Goal: Task Accomplishment & Management: Manage account settings

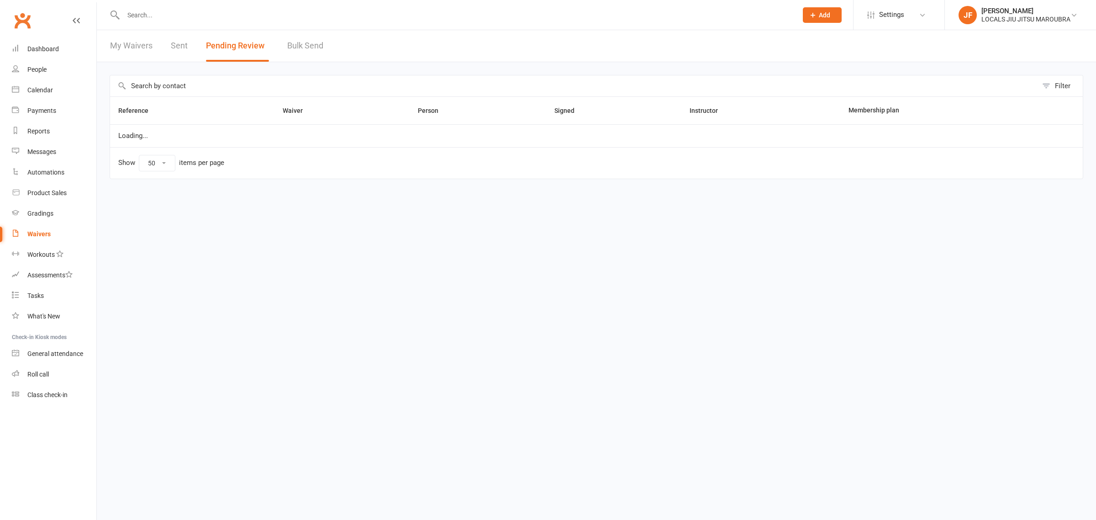
select select "50"
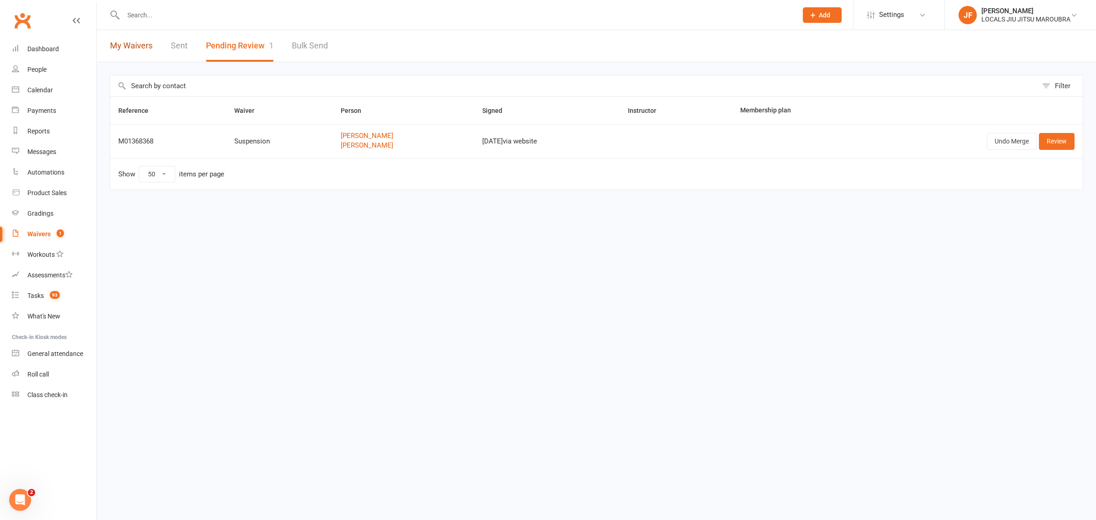
click at [143, 44] on link "My Waivers" at bounding box center [131, 46] width 42 height 32
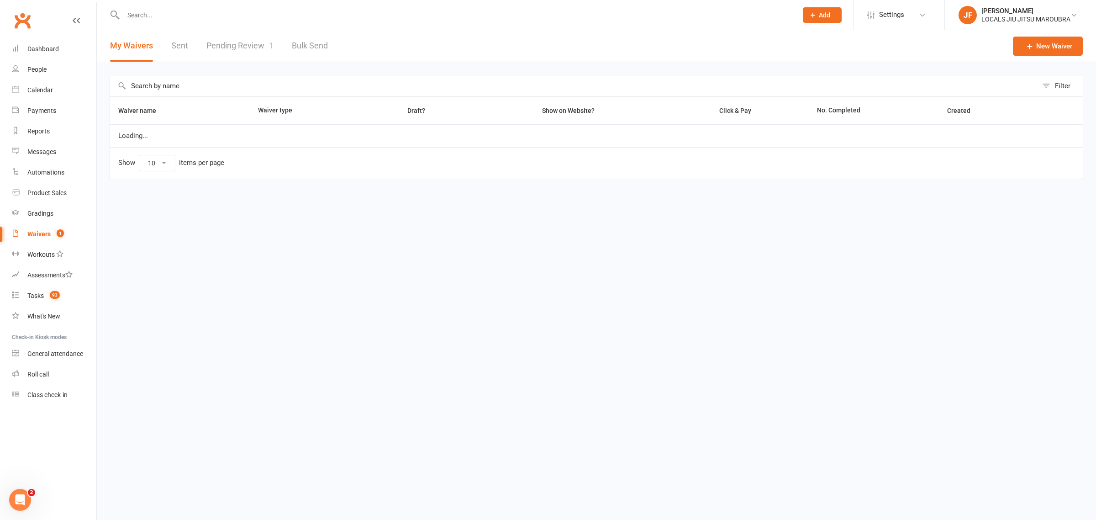
select select "100"
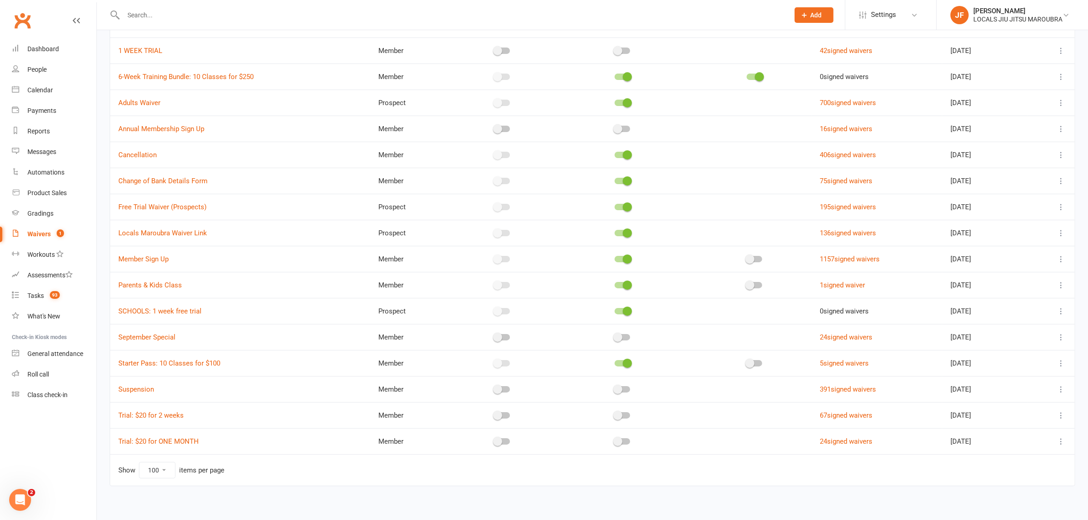
scroll to position [94, 0]
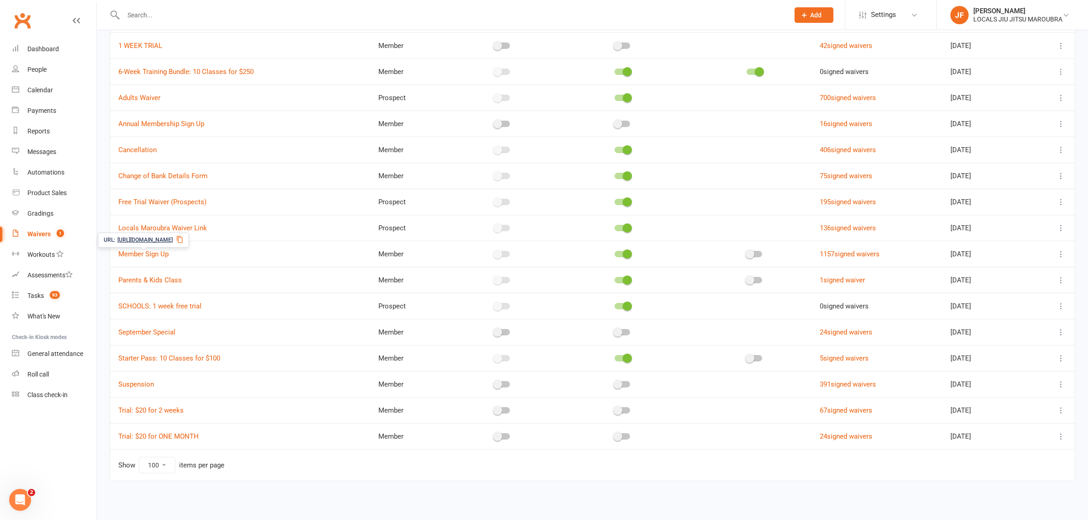
click at [157, 240] on span "https://app.clubworx.com/s/wCc0cM" at bounding box center [144, 240] width 55 height 9
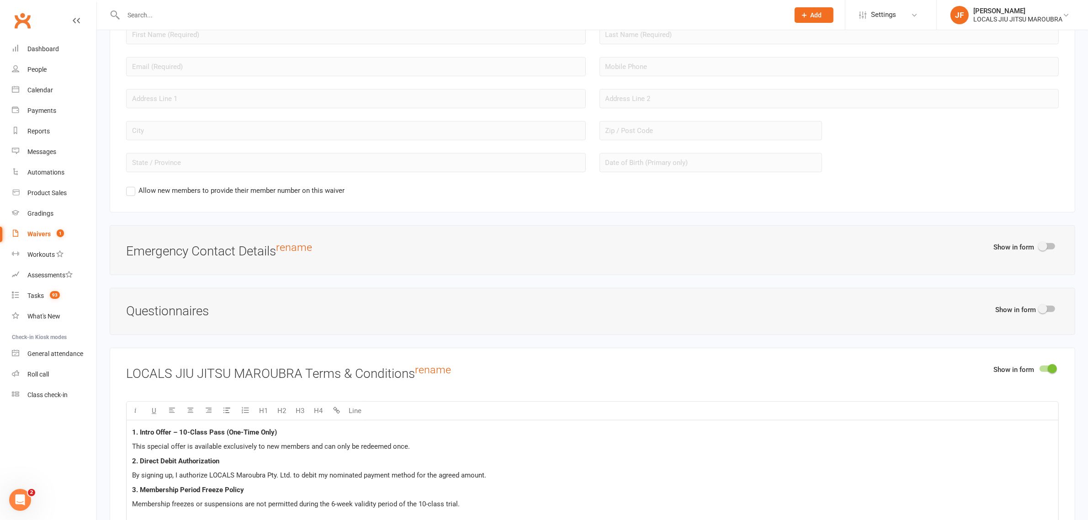
scroll to position [452, 0]
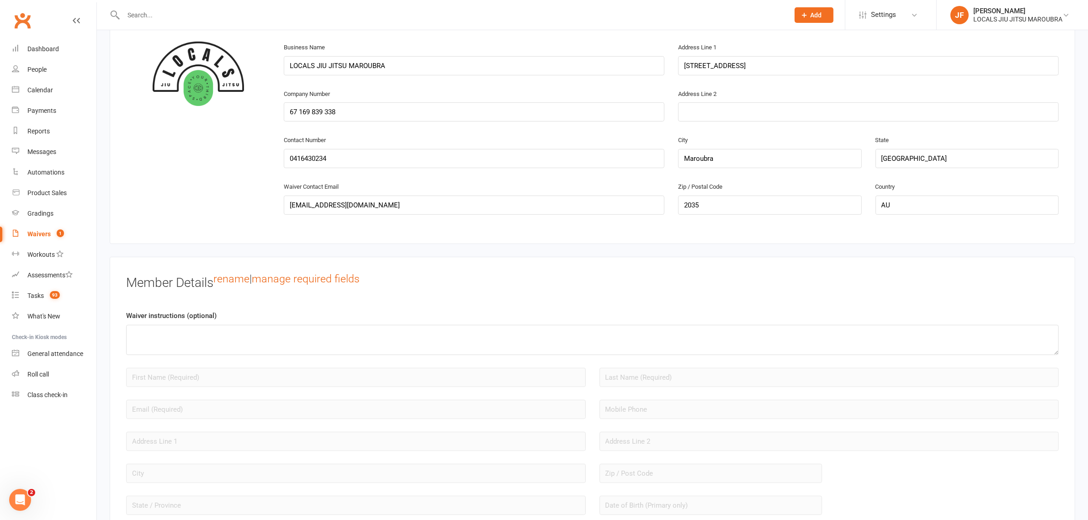
click at [37, 233] on div "Waivers" at bounding box center [38, 233] width 23 height 7
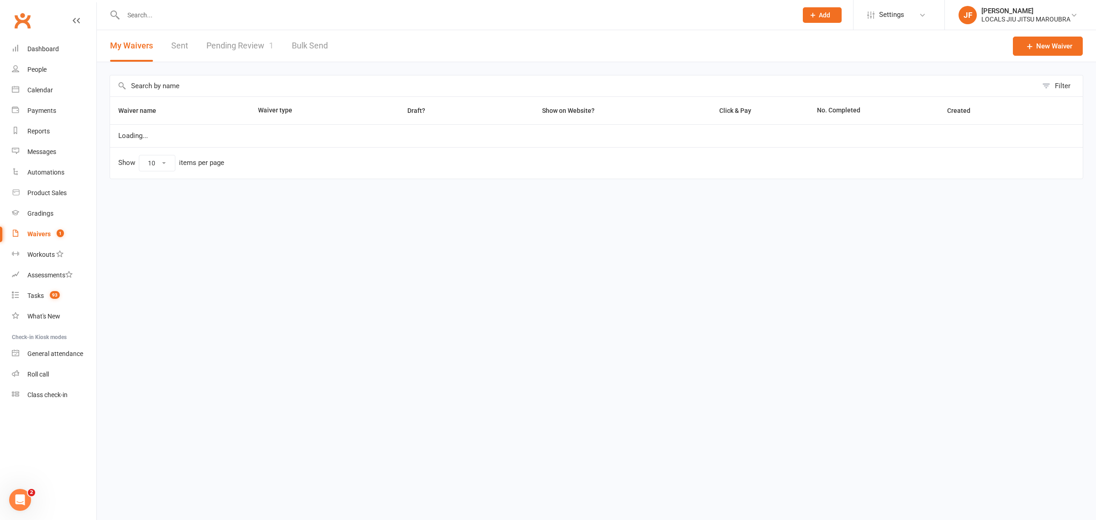
select select "100"
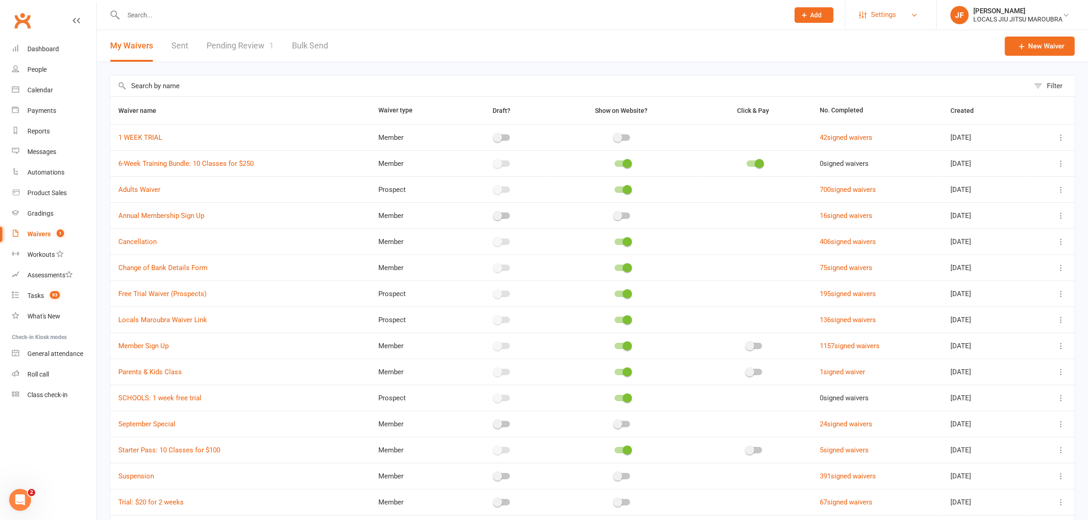
click at [889, 22] on span "Settings" at bounding box center [883, 15] width 25 height 21
click at [882, 39] on link "Membership Plans" at bounding box center [890, 40] width 91 height 21
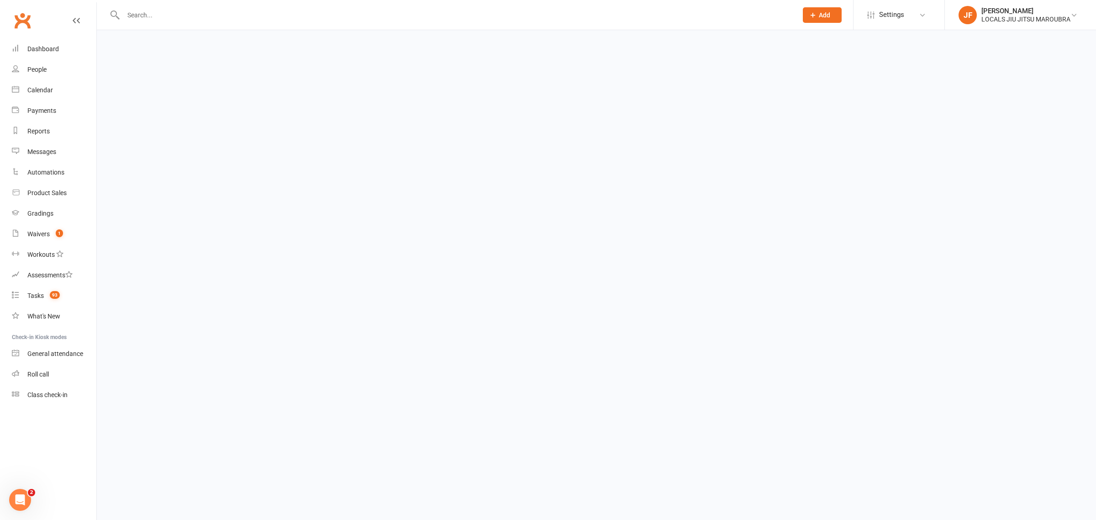
select select "50"
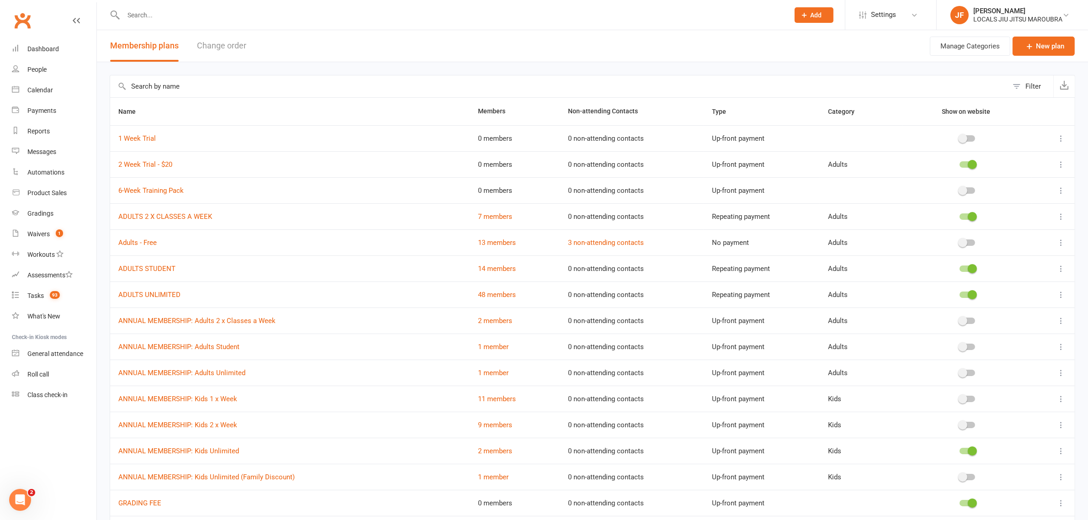
click at [965, 189] on span at bounding box center [962, 190] width 9 height 9
click at [959, 189] on input "checkbox" at bounding box center [959, 189] width 0 height 0
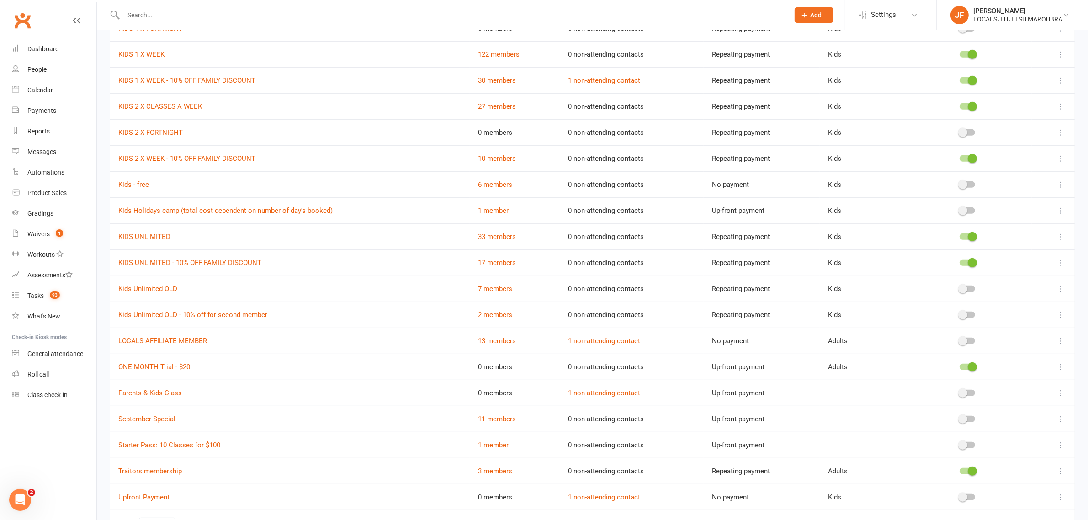
scroll to position [565, 0]
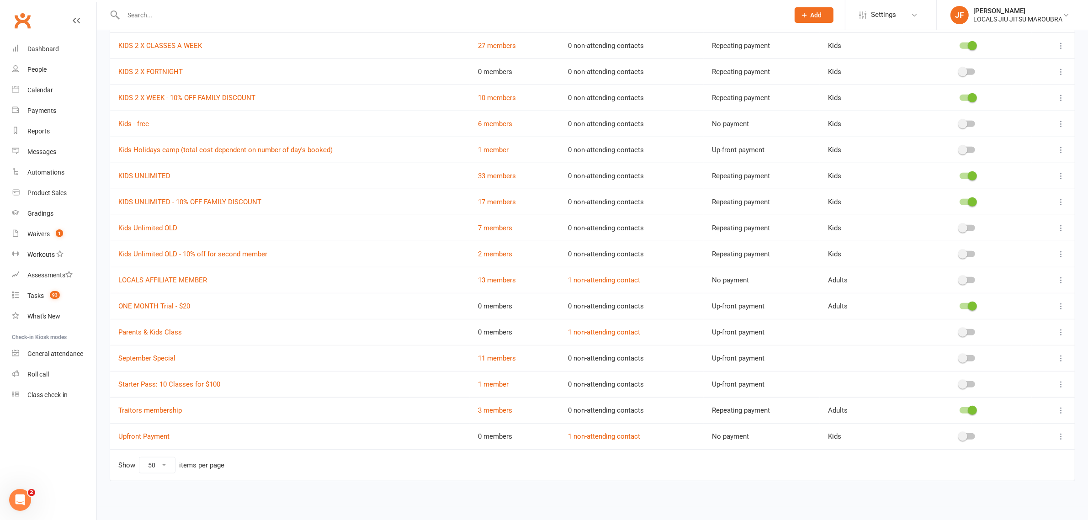
click at [964, 387] on div at bounding box center [966, 385] width 113 height 10
click at [967, 385] on div at bounding box center [967, 384] width 16 height 6
click at [959, 383] on input "checkbox" at bounding box center [959, 383] width 0 height 0
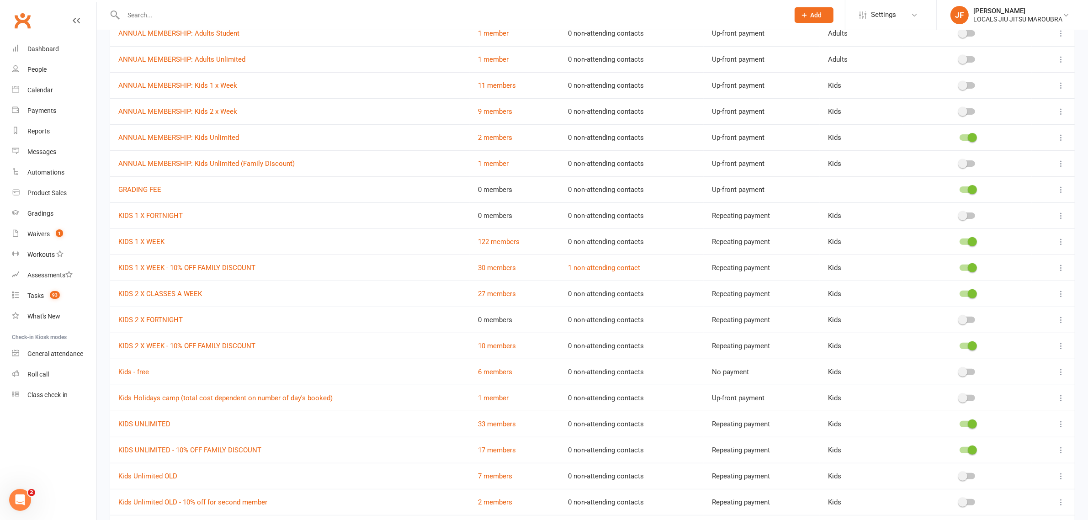
scroll to position [400, 0]
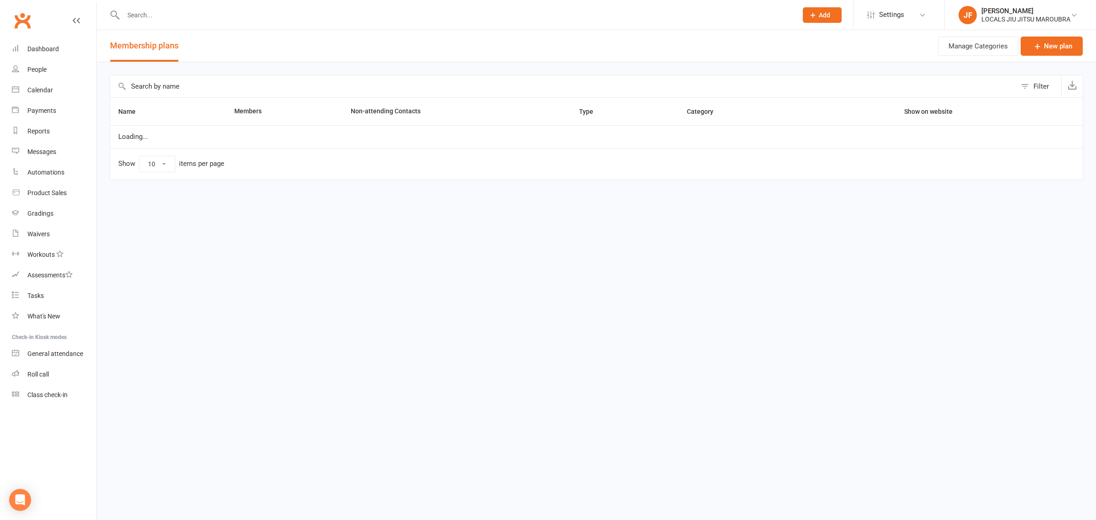
select select "50"
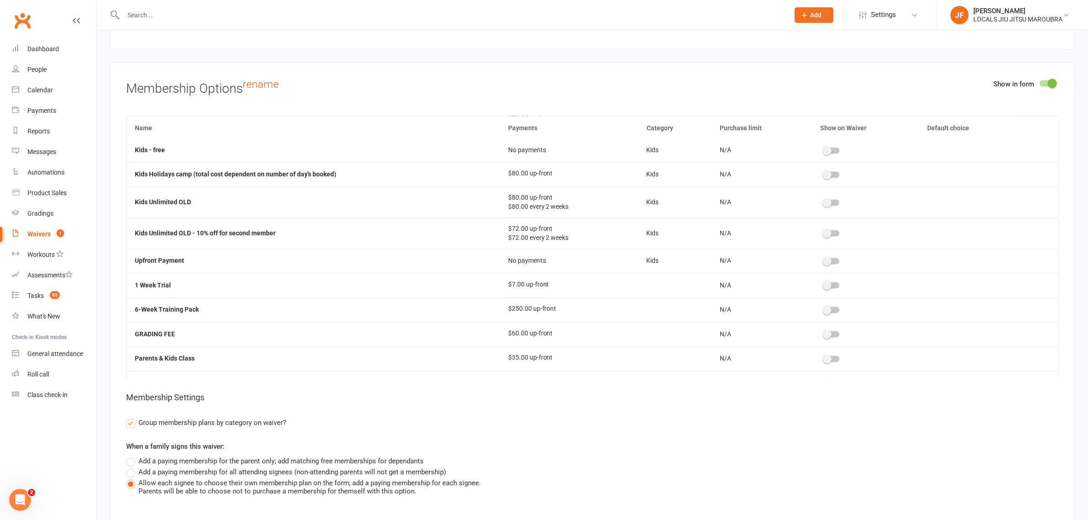
scroll to position [688, 0]
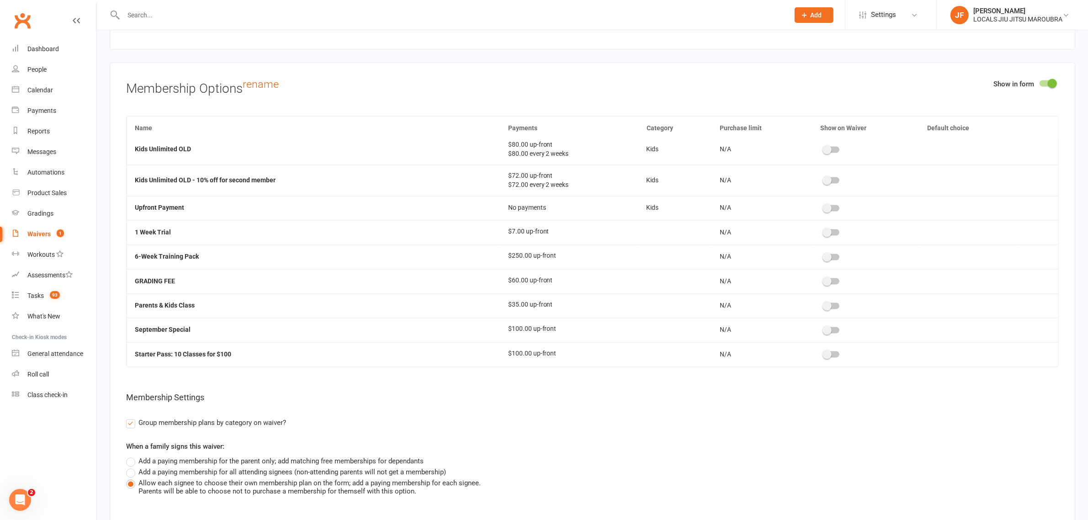
click at [830, 357] on div at bounding box center [832, 354] width 16 height 6
click at [824, 353] on input "checkbox" at bounding box center [824, 353] width 0 height 0
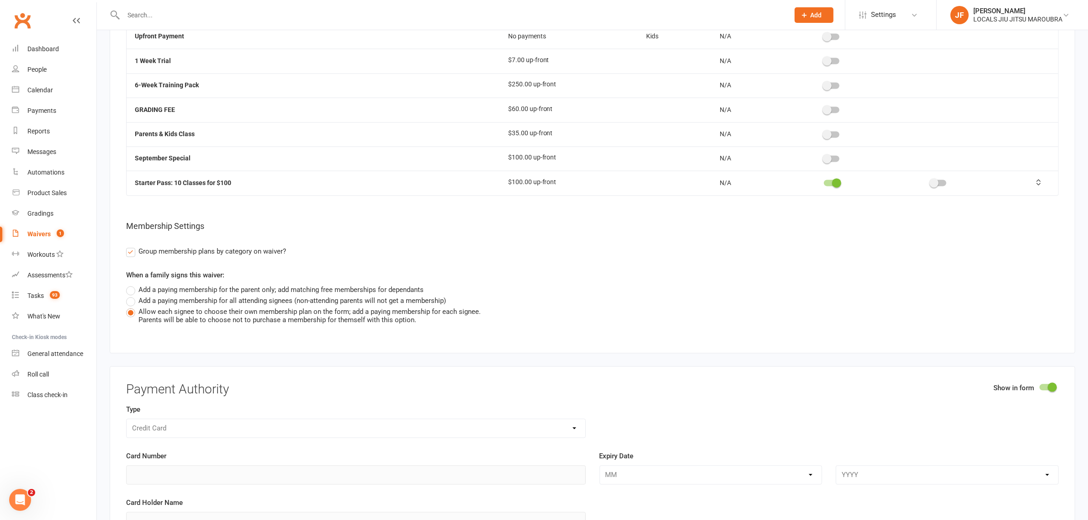
click at [822, 90] on span at bounding box center [826, 85] width 9 height 9
click at [824, 84] on input "checkbox" at bounding box center [824, 84] width 0 height 0
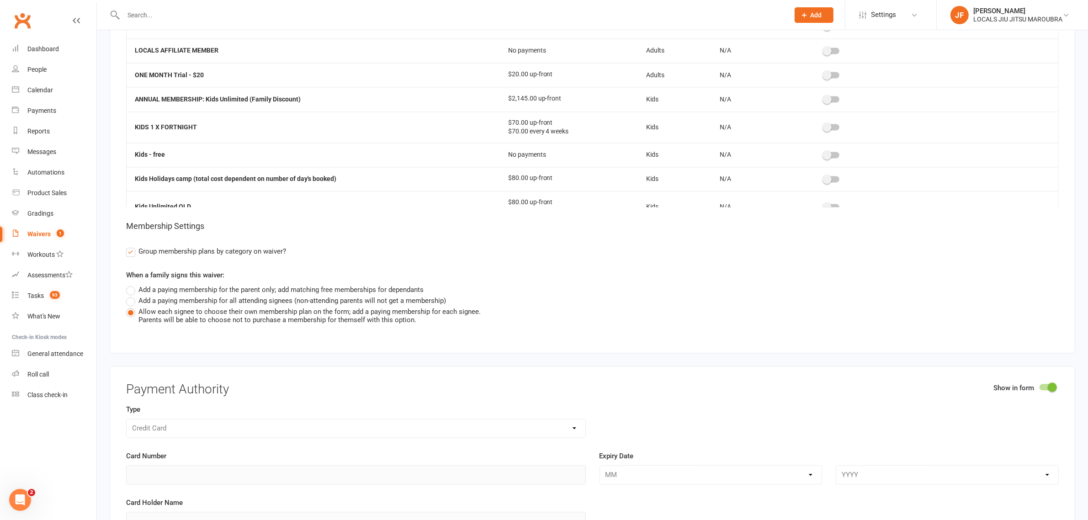
scroll to position [460, 0]
click at [822, 103] on span at bounding box center [826, 98] width 9 height 9
click at [824, 97] on input "checkbox" at bounding box center [824, 97] width 0 height 0
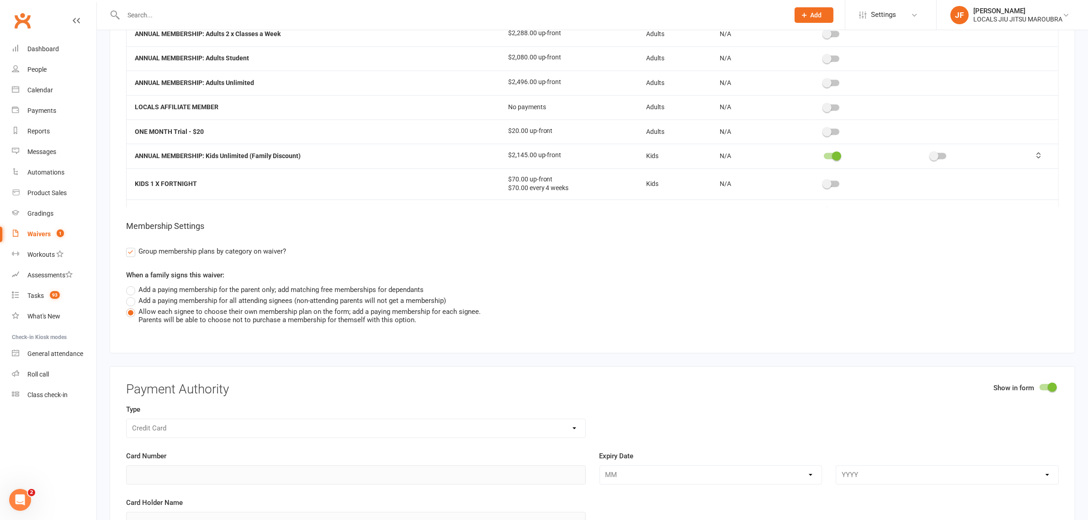
drag, startPoint x: 825, startPoint y: 87, endPoint x: 827, endPoint y: 74, distance: 12.5
click at [825, 84] on td at bounding box center [865, 82] width 107 height 24
click at [823, 86] on span at bounding box center [826, 82] width 9 height 9
click at [824, 81] on input "checkbox" at bounding box center [824, 81] width 0 height 0
click at [823, 63] on span at bounding box center [826, 58] width 9 height 9
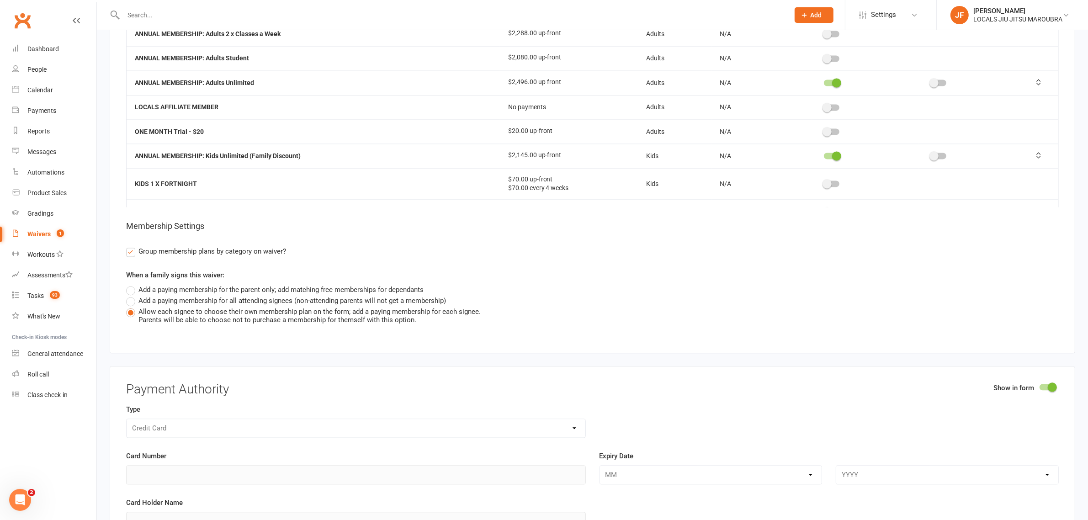
click at [824, 57] on input "checkbox" at bounding box center [824, 57] width 0 height 0
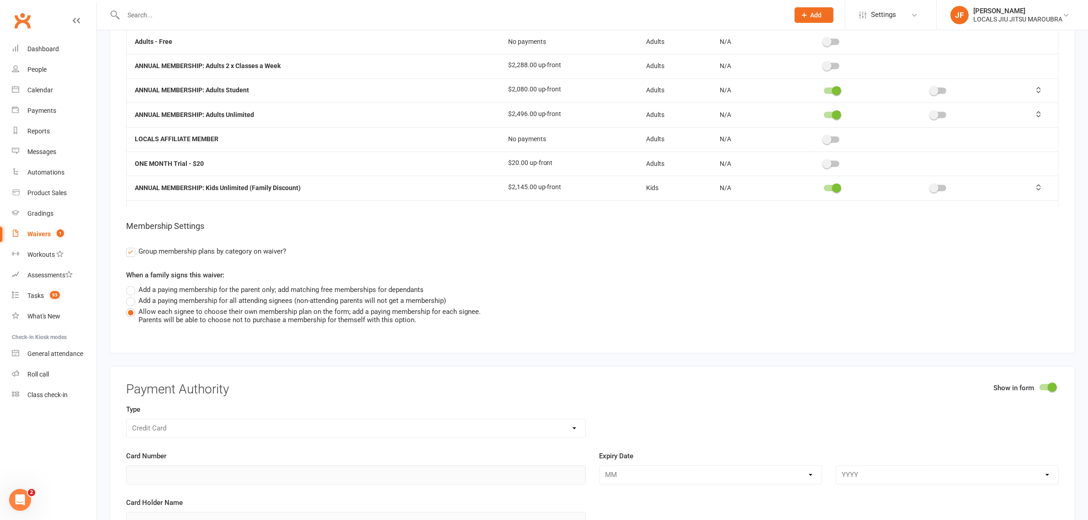
scroll to position [346, 0]
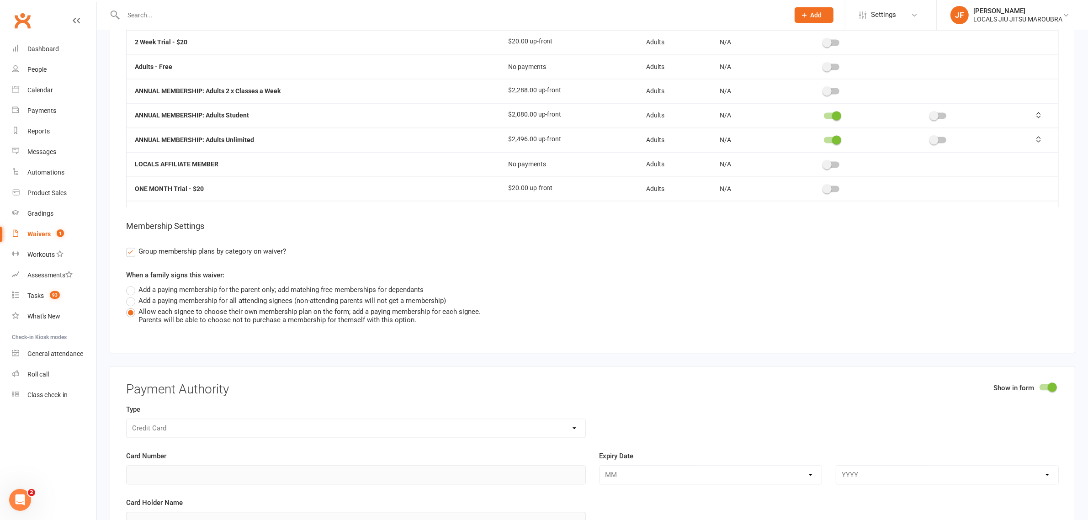
click at [825, 119] on div at bounding box center [832, 115] width 16 height 6
click at [824, 114] on input "checkbox" at bounding box center [824, 114] width 0 height 0
click at [827, 144] on switch at bounding box center [831, 140] width 23 height 7
click at [832, 144] on span at bounding box center [836, 139] width 9 height 9
click at [824, 138] on input "checkbox" at bounding box center [824, 138] width 0 height 0
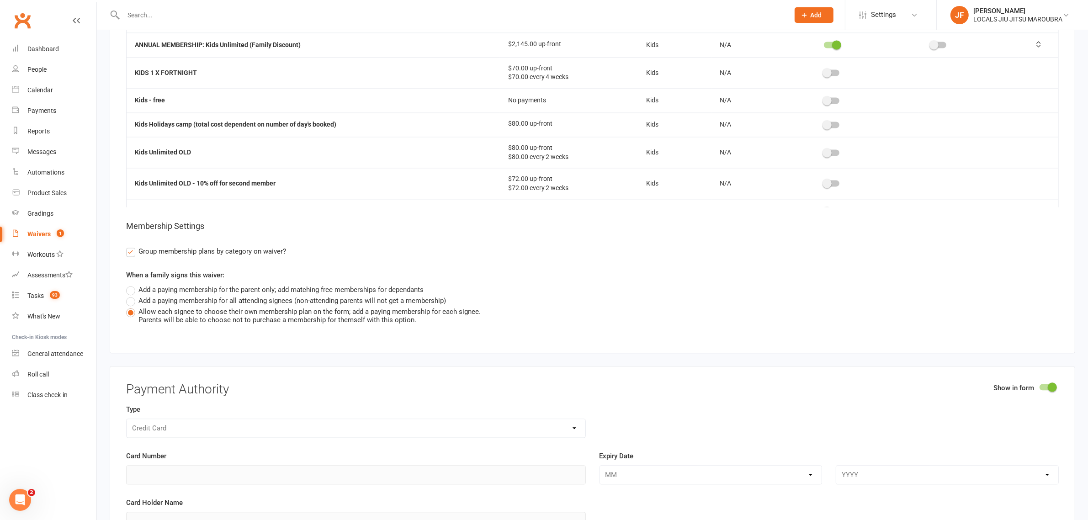
scroll to position [517, 0]
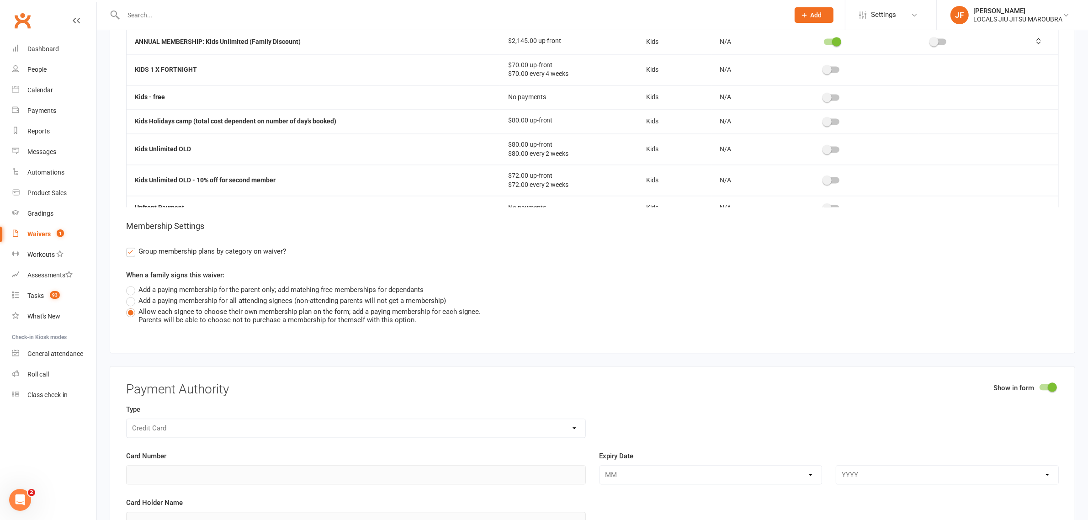
drag, startPoint x: 829, startPoint y: 49, endPoint x: 759, endPoint y: 85, distance: 79.3
click at [832, 46] on span at bounding box center [836, 41] width 9 height 9
click at [824, 40] on input "checkbox" at bounding box center [824, 40] width 0 height 0
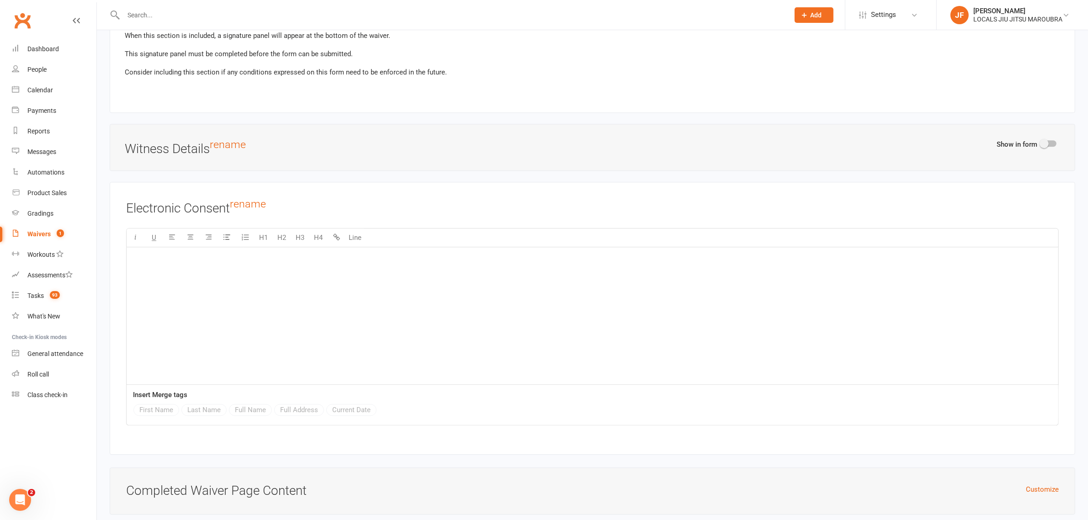
scroll to position [2798, 0]
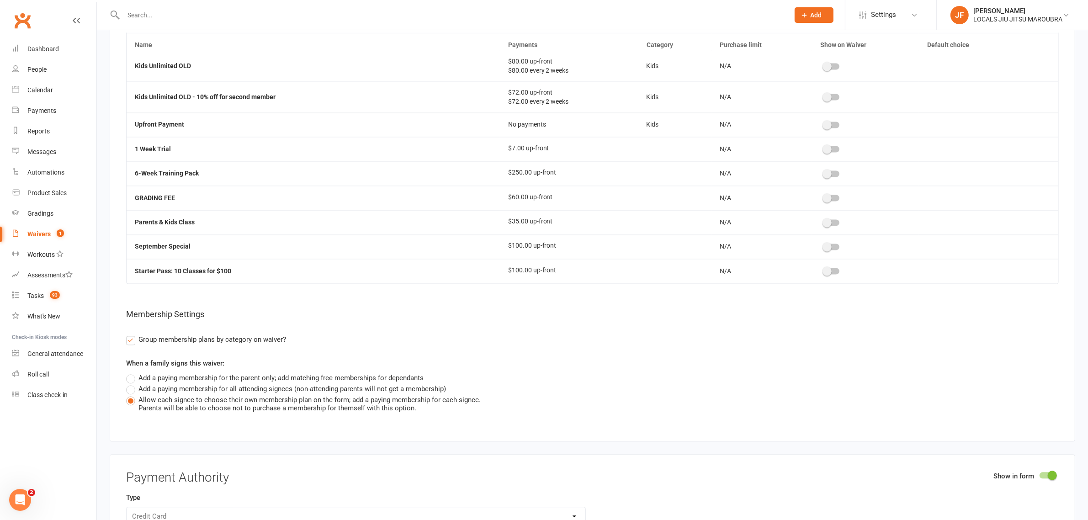
scroll to position [2341, 0]
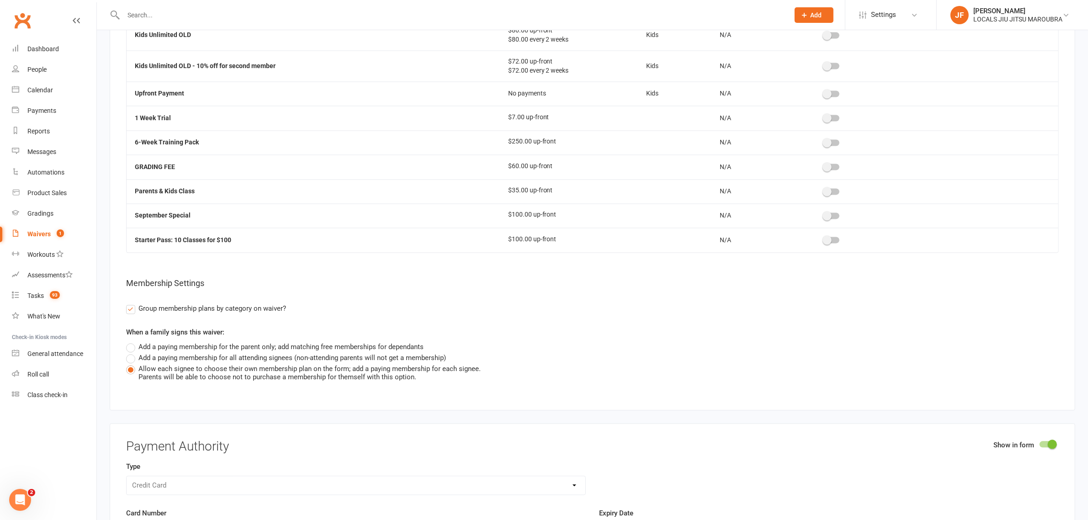
click at [823, 241] on span at bounding box center [826, 239] width 9 height 9
click at [824, 238] on input "checkbox" at bounding box center [824, 238] width 0 height 0
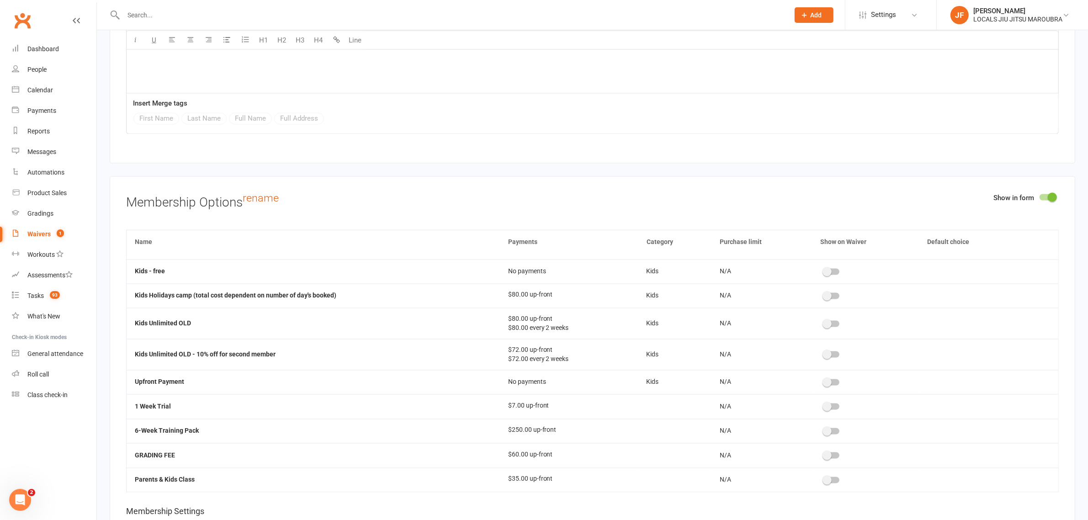
scroll to position [685, 0]
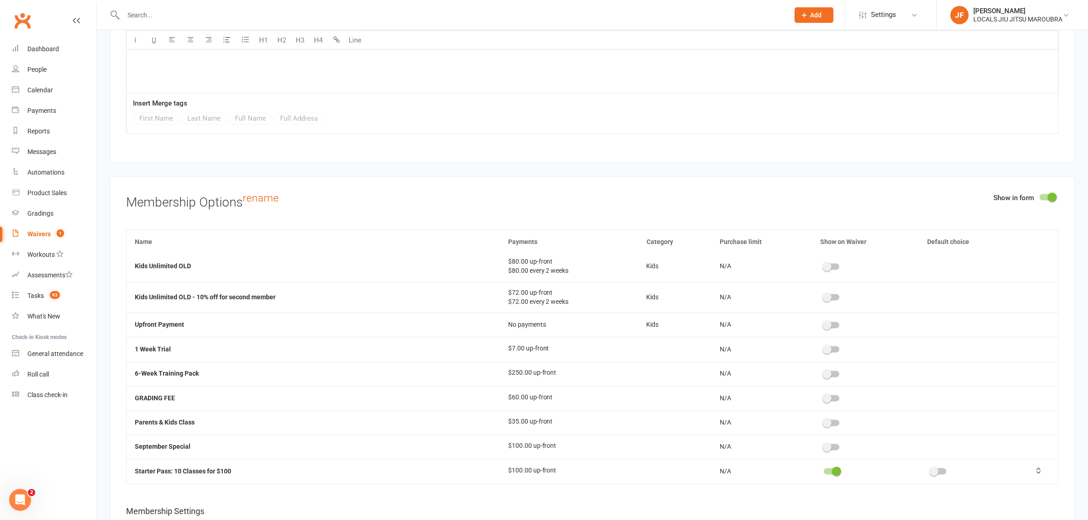
click at [826, 379] on switch at bounding box center [831, 374] width 23 height 7
click at [825, 377] on div at bounding box center [832, 374] width 16 height 6
click at [824, 373] on input "checkbox" at bounding box center [824, 373] width 0 height 0
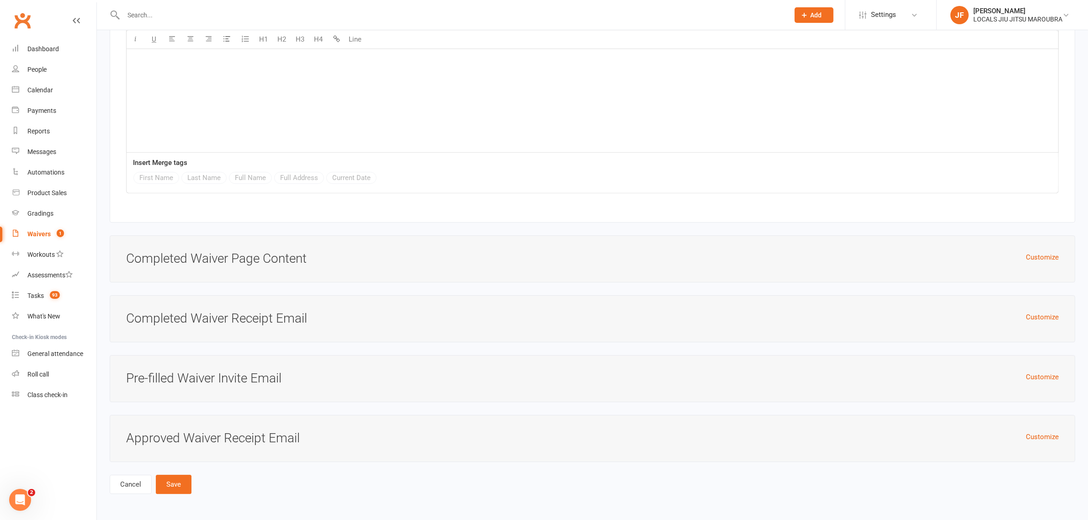
scroll to position [3334, 0]
click at [174, 481] on button "Save" at bounding box center [174, 484] width 36 height 19
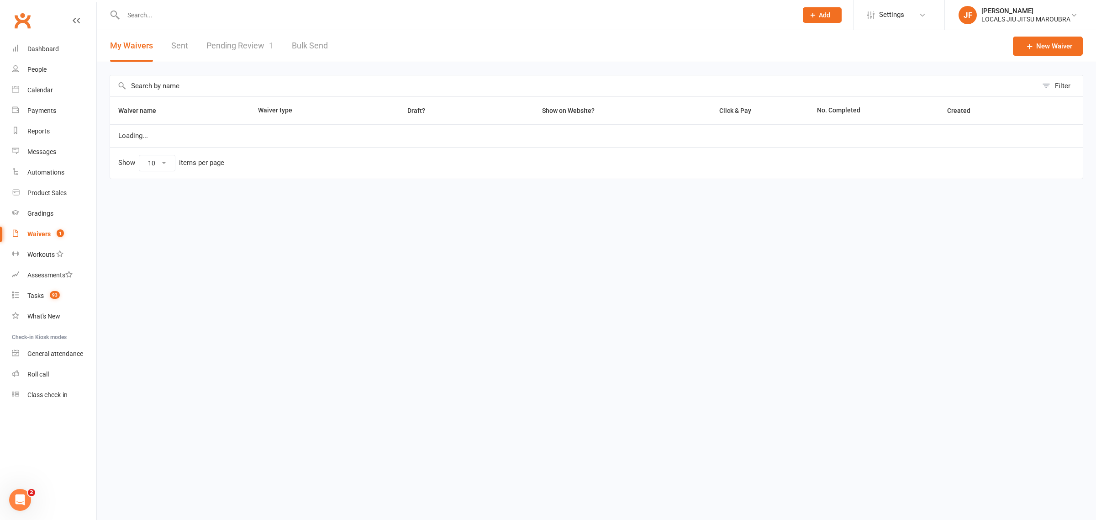
select select "100"
